Goal: Task Accomplishment & Management: Use online tool/utility

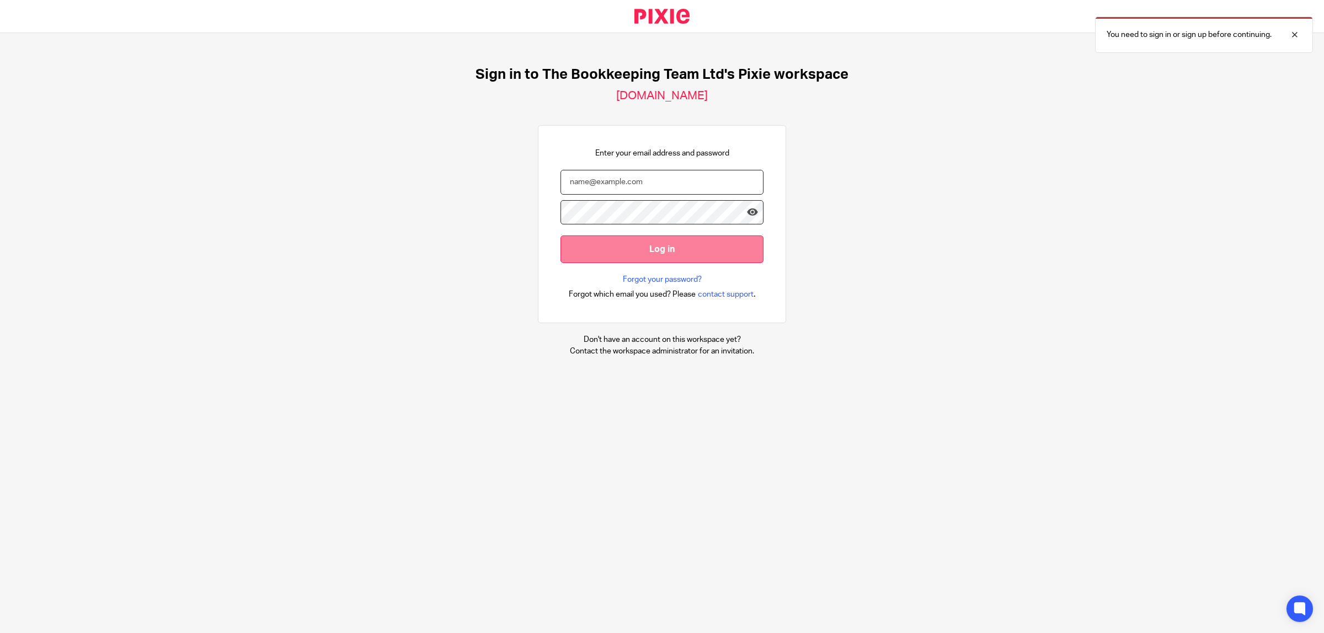
type input "leah.jarvis@thebookkeepingteam.co.uk"
click at [649, 258] on input "Log in" at bounding box center [662, 249] width 203 height 27
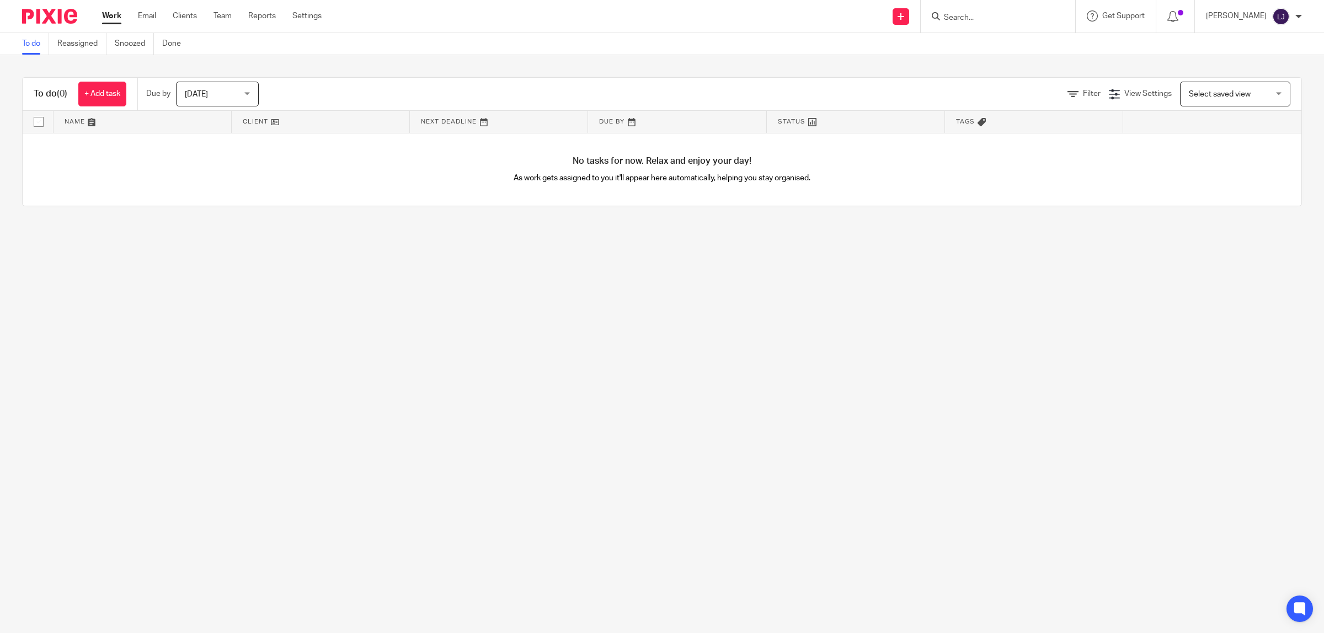
click at [1000, 26] on div at bounding box center [998, 16] width 155 height 33
click at [997, 20] on input "Search" at bounding box center [992, 18] width 99 height 10
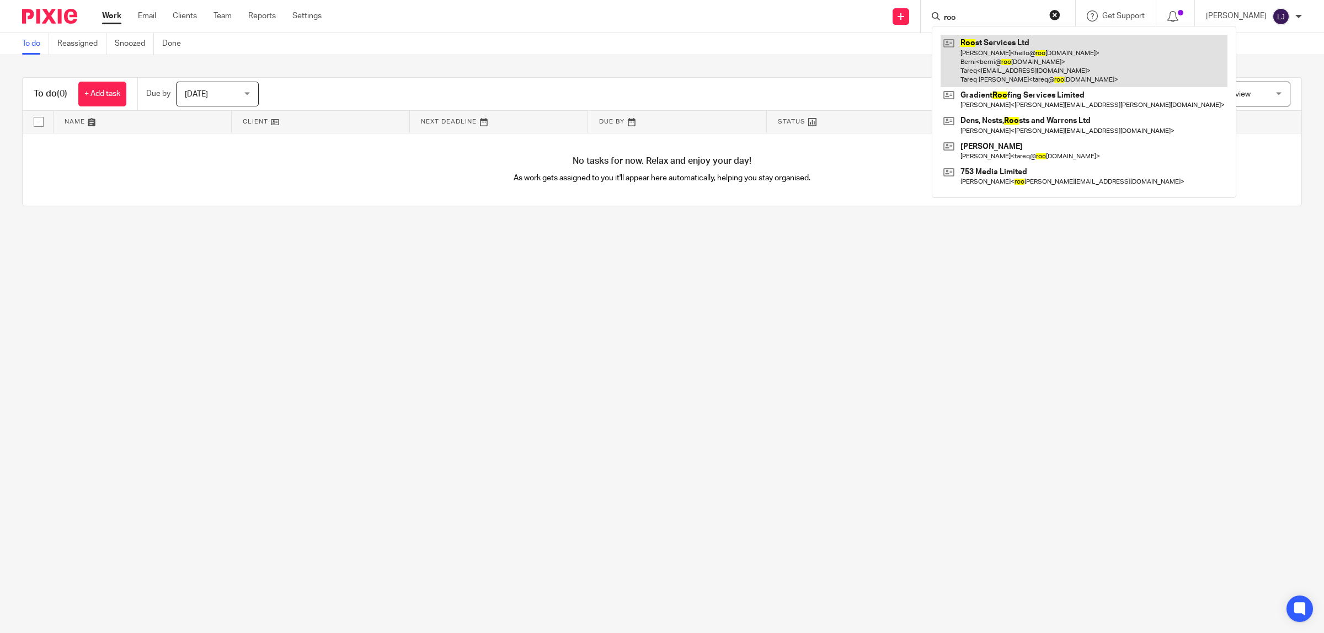
type input "roo"
click at [1008, 64] on link at bounding box center [1084, 61] width 287 height 52
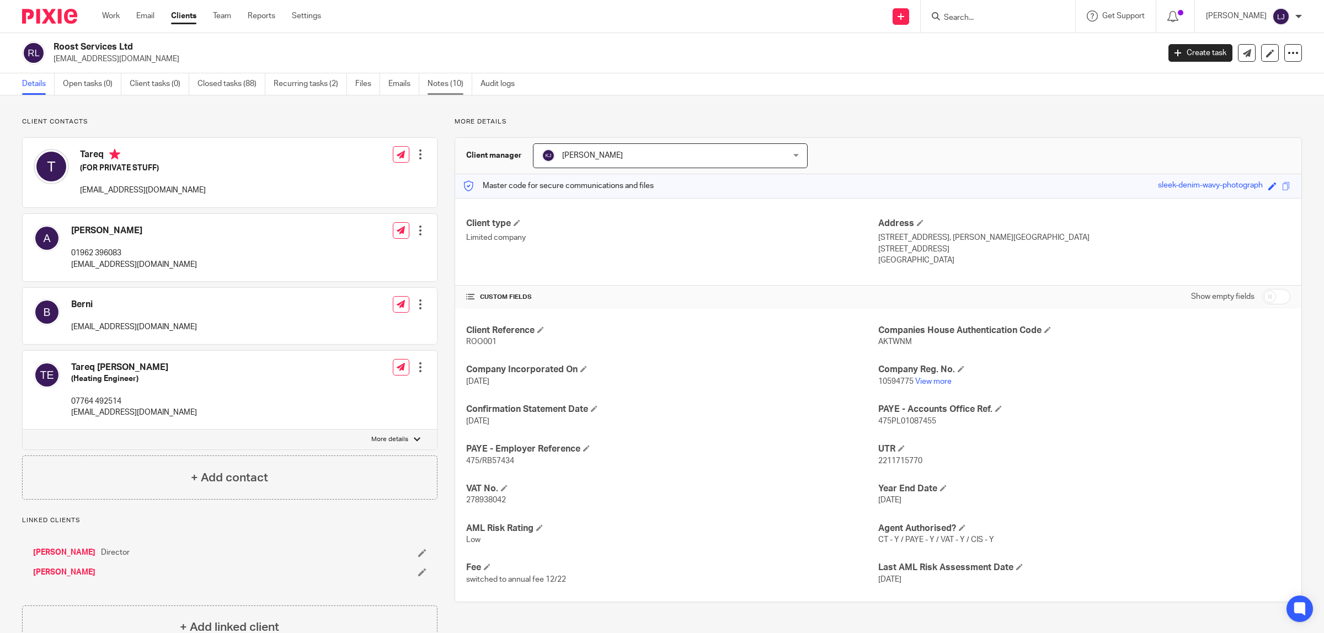
click at [454, 80] on link "Notes (10)" at bounding box center [450, 84] width 45 height 22
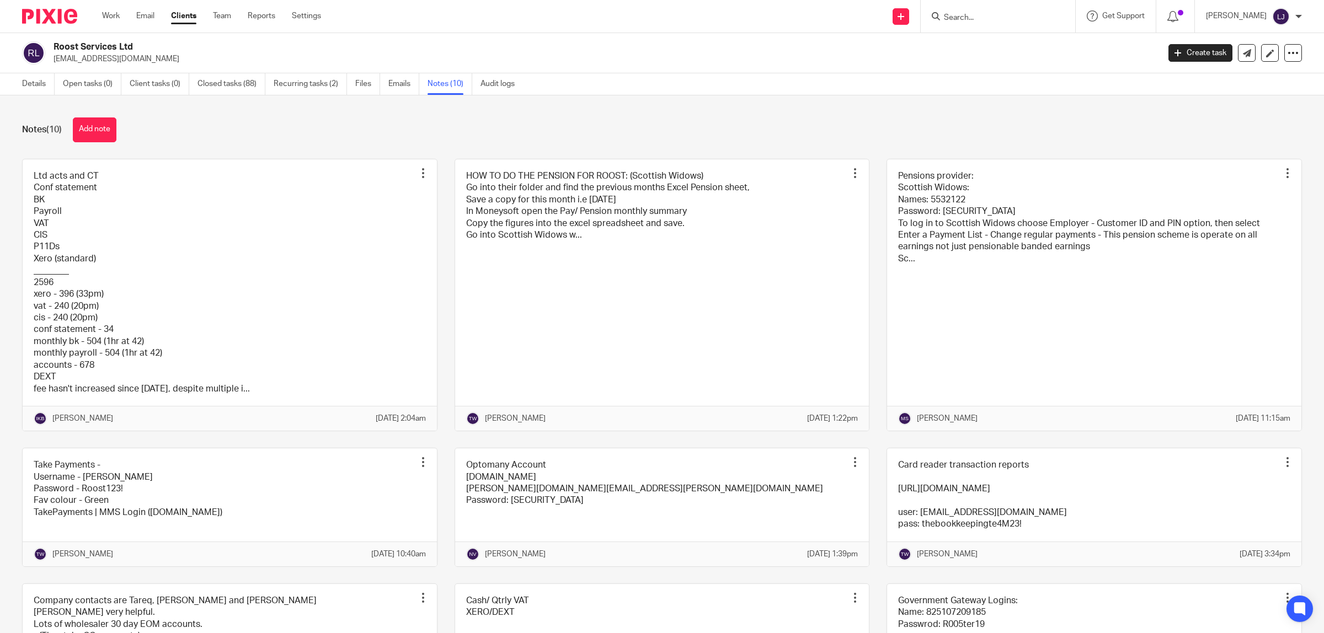
click at [660, 347] on link at bounding box center [662, 294] width 414 height 271
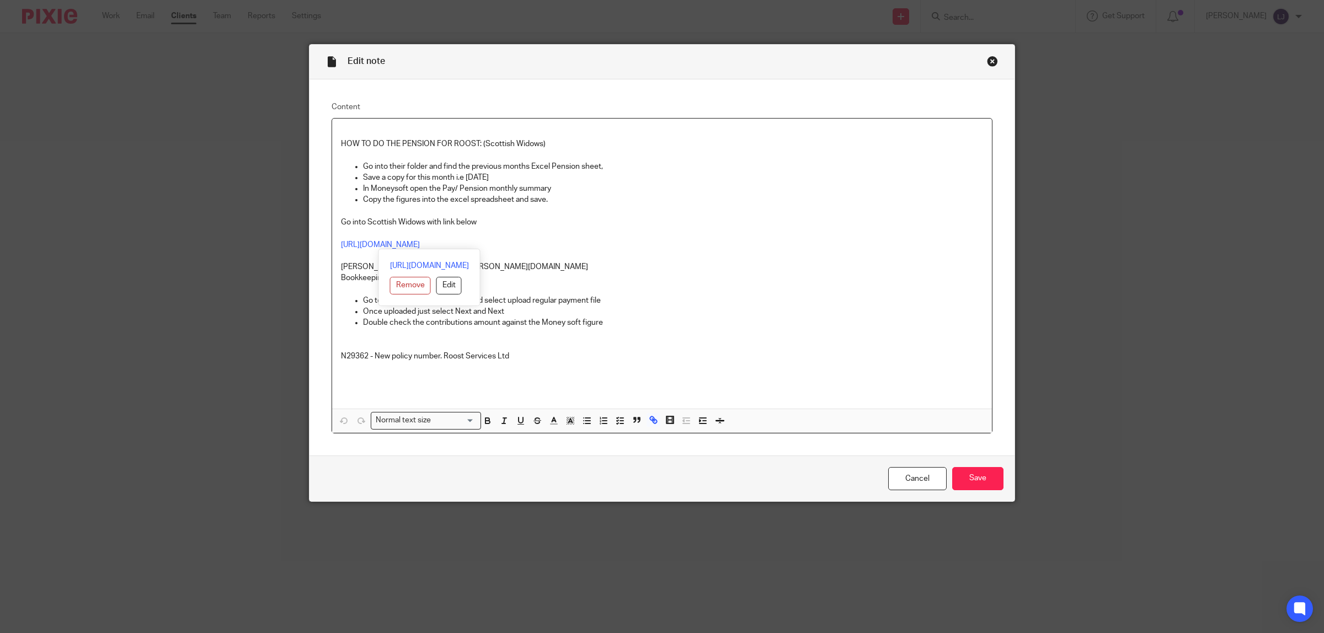
drag, startPoint x: 513, startPoint y: 243, endPoint x: 291, endPoint y: 241, distance: 221.8
click at [291, 241] on div "Edit note Content HOW TO DO THE PENSION FOR ROOST: (Scottish Widows) Go into th…" at bounding box center [662, 316] width 1324 height 633
click at [585, 227] on p "Go into Scottish Widows with link below" at bounding box center [662, 222] width 642 height 11
drag, startPoint x: 511, startPoint y: 238, endPoint x: 436, endPoint y: 246, distance: 75.4
click at [435, 246] on div "HOW TO DO THE PENSION FOR ROOST: (Scottish Widows) Go into their folder and fin…" at bounding box center [662, 264] width 660 height 290
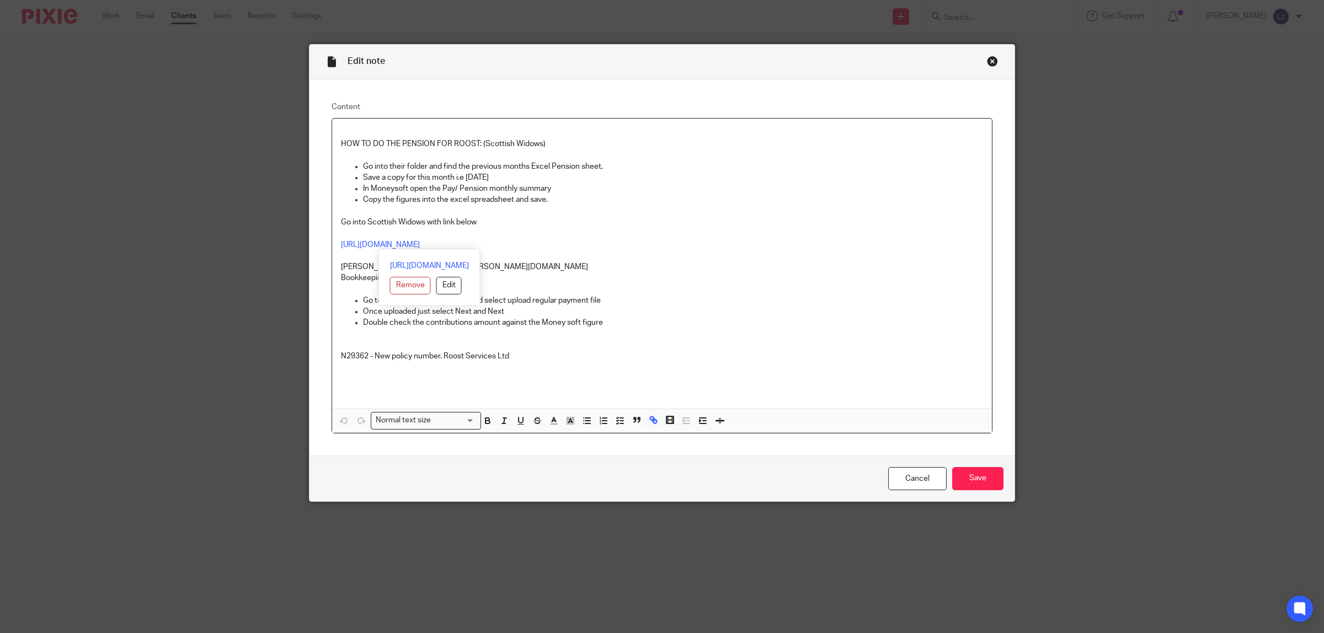
click at [561, 260] on p at bounding box center [662, 256] width 642 height 11
drag, startPoint x: 515, startPoint y: 236, endPoint x: 311, endPoint y: 233, distance: 204.2
click at [311, 233] on div "Content HOW TO DO THE PENSION FOR ROOST: (Scottish Widows) Go into their folder…" at bounding box center [662, 267] width 705 height 376
drag, startPoint x: 512, startPoint y: 249, endPoint x: 313, endPoint y: 246, distance: 198.7
click at [313, 246] on div "Content HOW TO DO THE PENSION FOR ROOST: (Scottish Widows) Go into their folder…" at bounding box center [662, 267] width 705 height 376
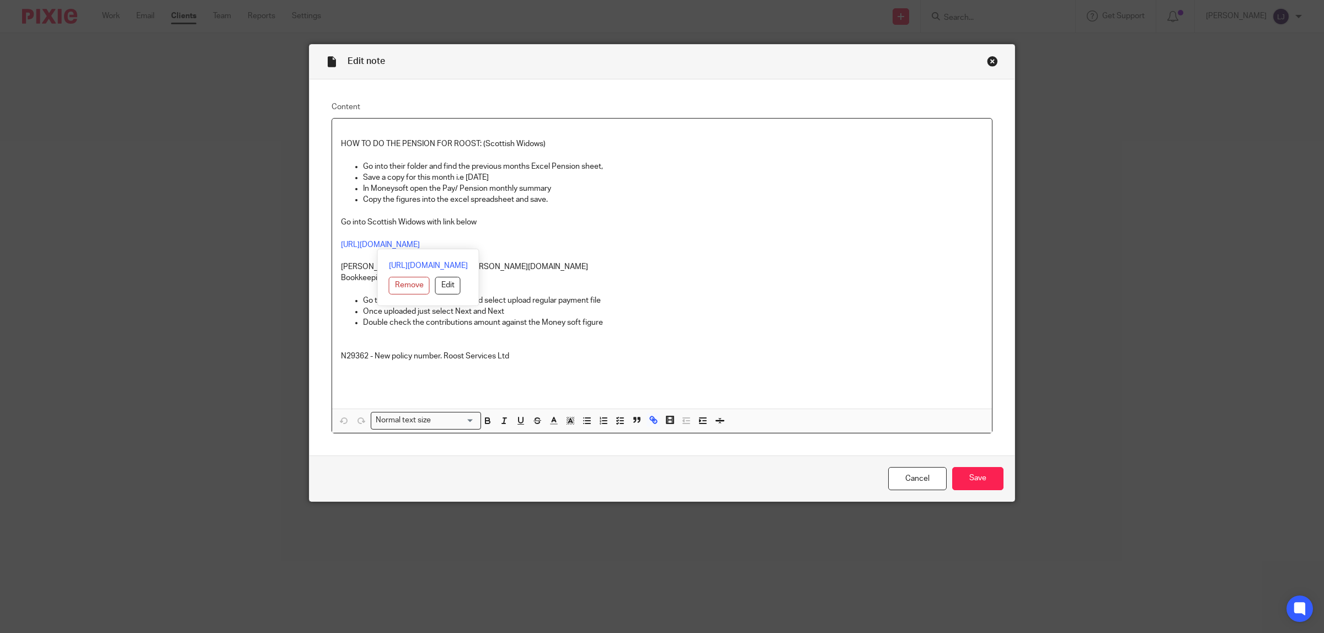
copy link "https://workplace.secure.scottishwidows.co.uk/#/"
